Goal: Task Accomplishment & Management: Complete application form

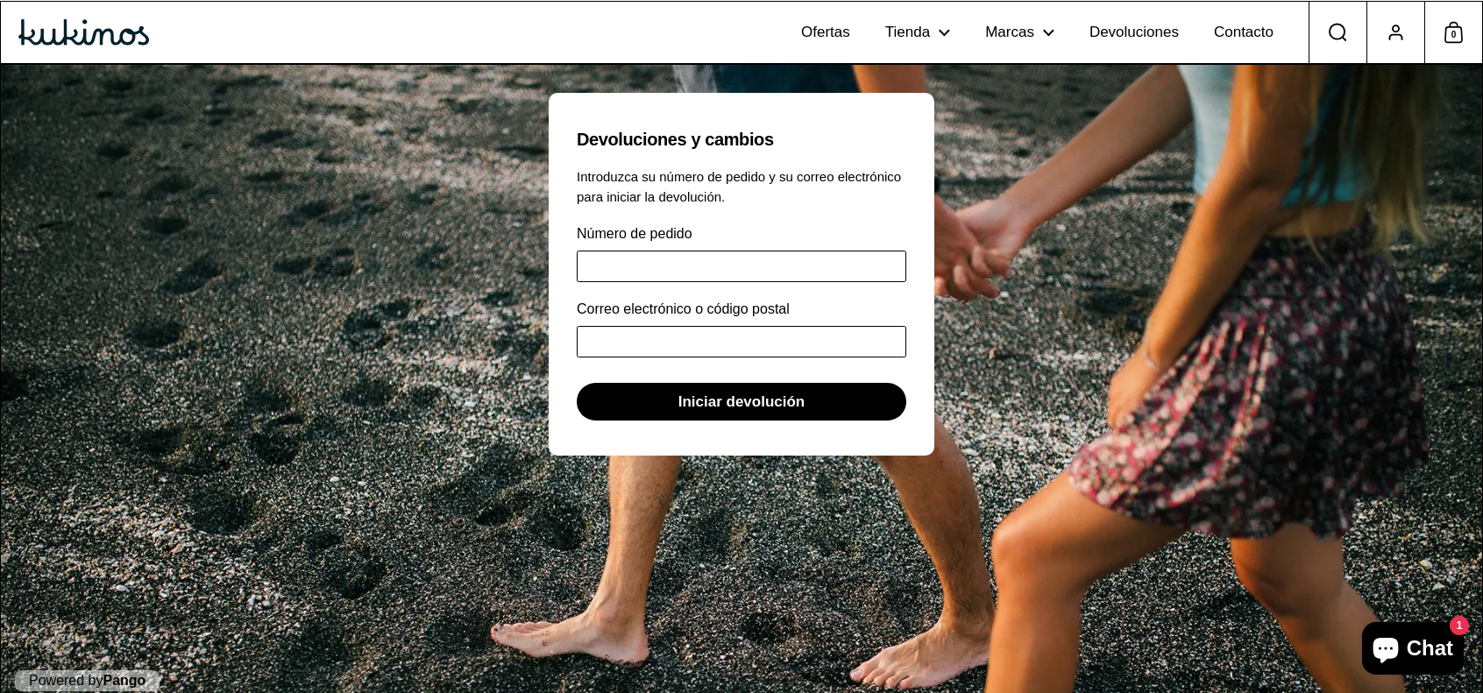
click at [669, 262] on input "Número de pedido" at bounding box center [741, 267] width 329 height 32
click at [1152, 33] on span "Devoluciones" at bounding box center [1133, 33] width 89 height 18
click at [1253, 17] on link "Contacto" at bounding box center [1243, 32] width 95 height 49
click at [957, 29] on link "Tienda" at bounding box center [918, 32] width 100 height 49
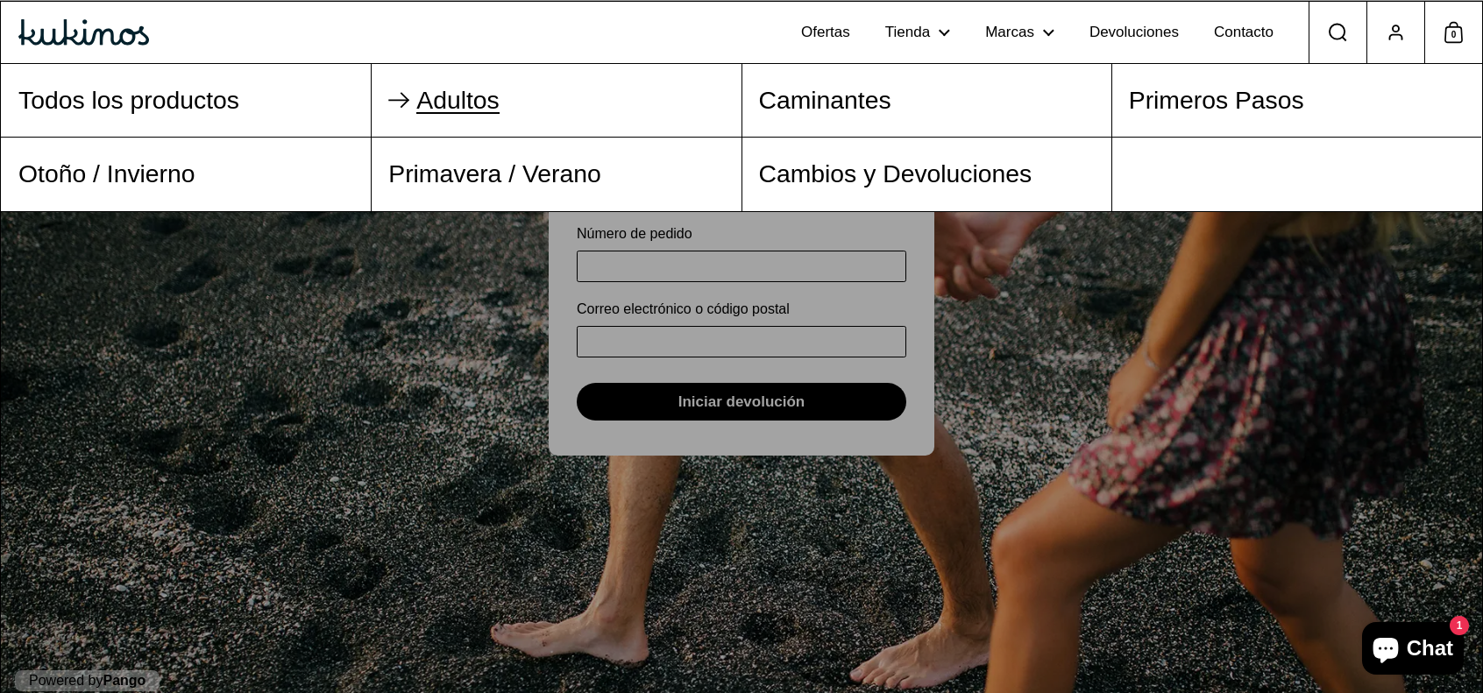
click at [428, 98] on span "Adultos" at bounding box center [457, 100] width 83 height 28
